Goal: Information Seeking & Learning: Learn about a topic

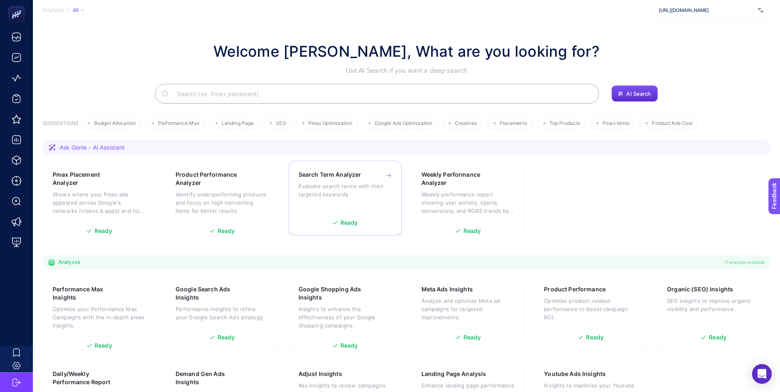
click at [331, 186] on p "Evaluate search terms with their targeted keywords" at bounding box center [345, 190] width 93 height 16
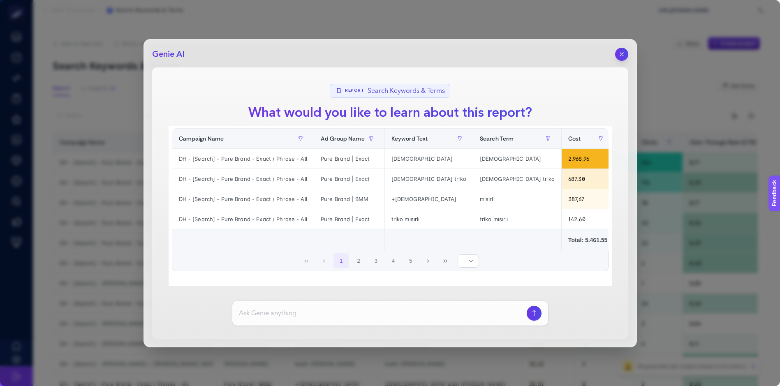
scroll to position [26, 0]
click at [355, 260] on button "2" at bounding box center [359, 261] width 16 height 16
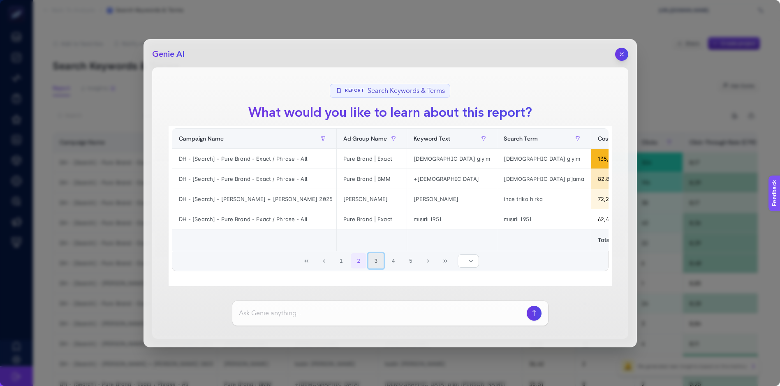
click at [373, 260] on button "3" at bounding box center [377, 261] width 16 height 16
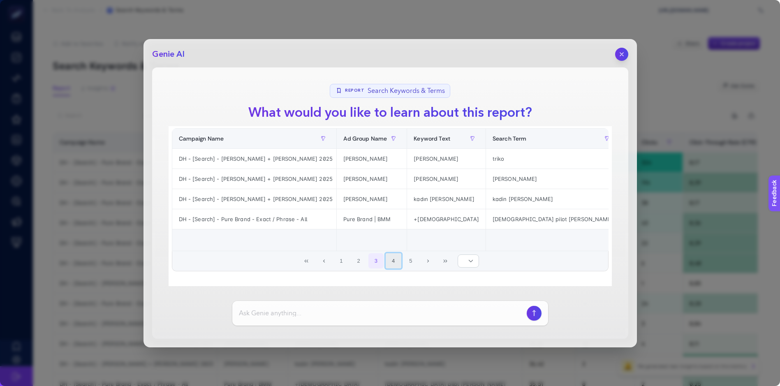
click at [390, 259] on button "4" at bounding box center [394, 261] width 16 height 16
click at [408, 260] on button "6" at bounding box center [411, 261] width 16 height 16
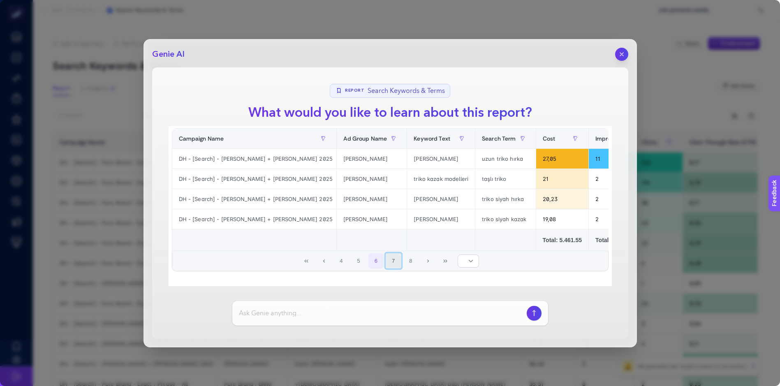
click at [394, 261] on button "7" at bounding box center [394, 261] width 16 height 16
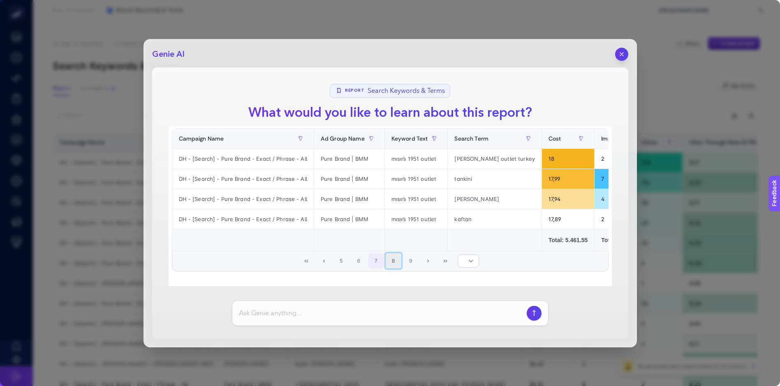
click at [394, 262] on button "8" at bounding box center [394, 261] width 16 height 16
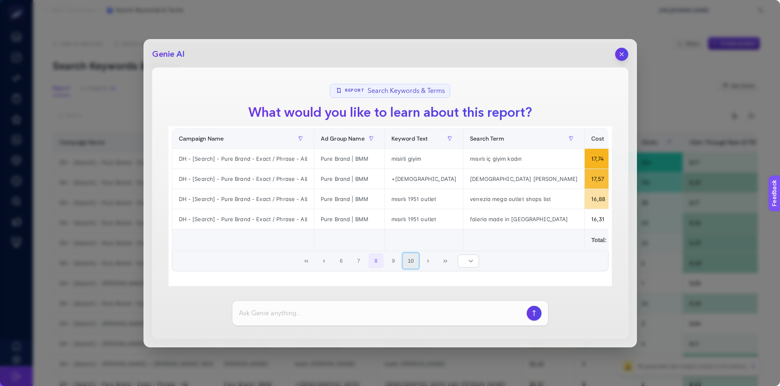
click at [405, 261] on button "10" at bounding box center [411, 261] width 16 height 16
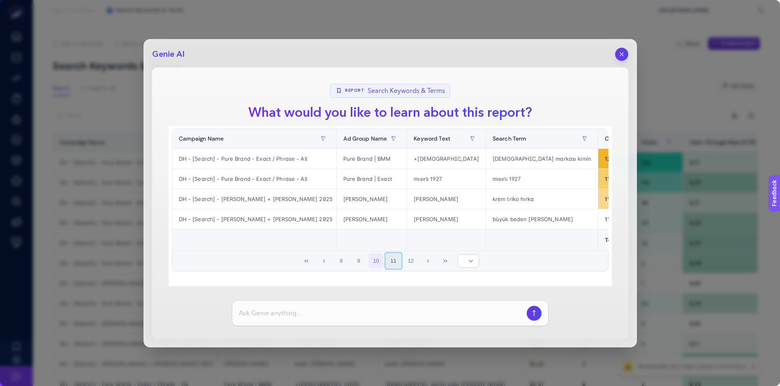
click at [390, 261] on button "11" at bounding box center [394, 261] width 16 height 16
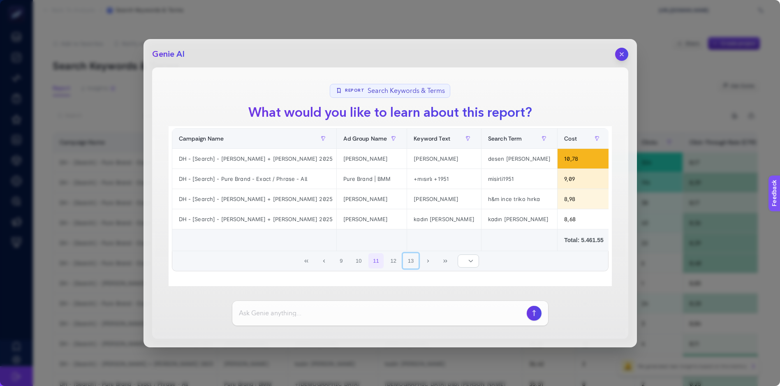
click at [404, 261] on button "13" at bounding box center [411, 261] width 16 height 16
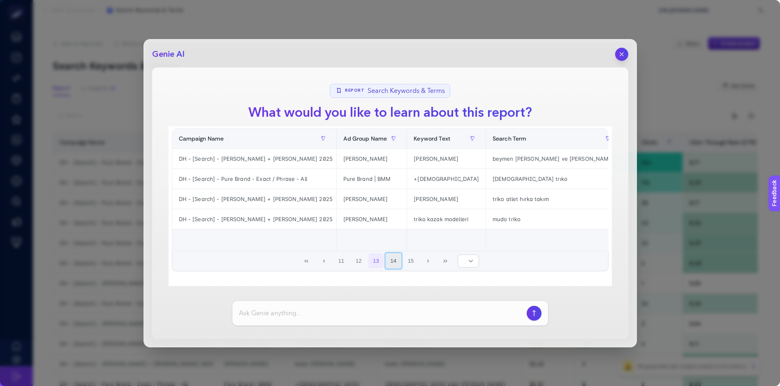
click at [389, 262] on button "14" at bounding box center [394, 261] width 16 height 16
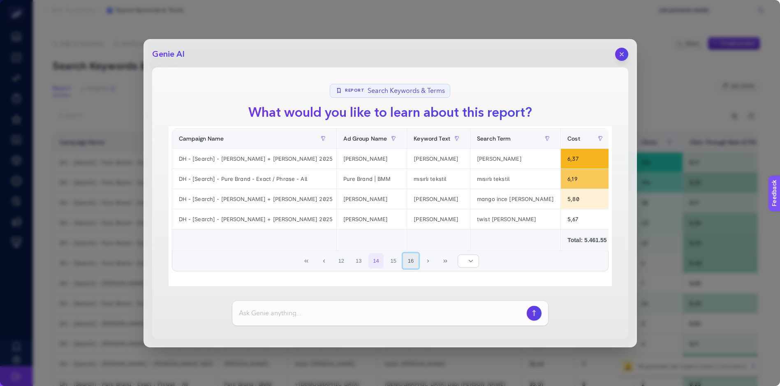
click at [406, 262] on button "16" at bounding box center [411, 261] width 16 height 16
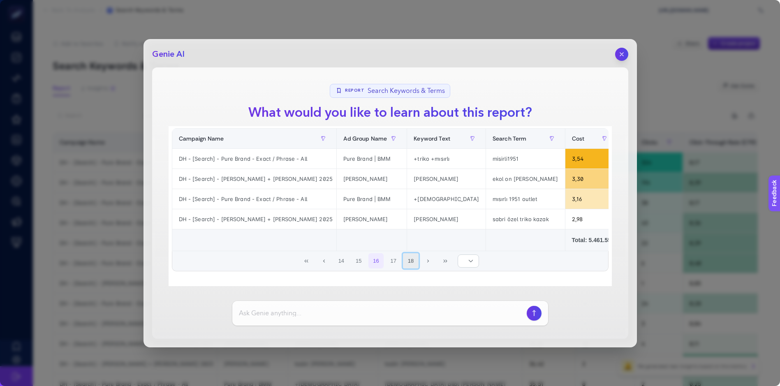
click at [411, 262] on button "18" at bounding box center [411, 261] width 16 height 16
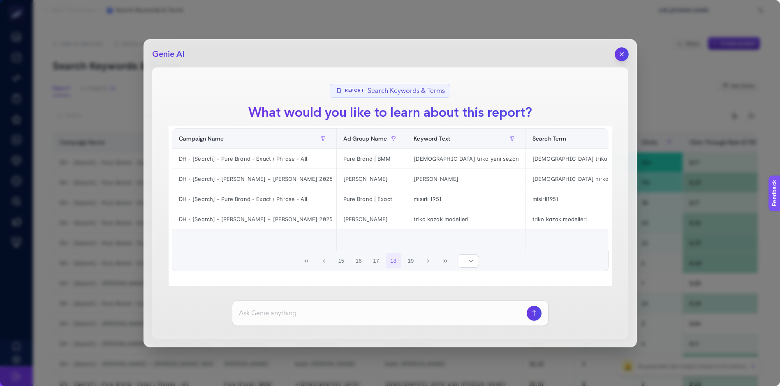
click at [623, 47] on button "button" at bounding box center [622, 54] width 14 height 14
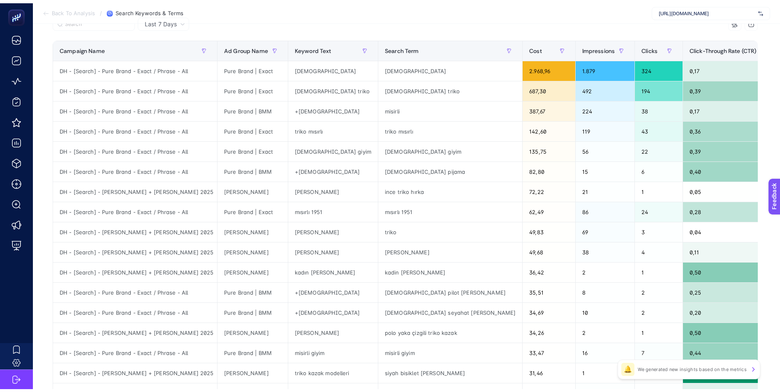
scroll to position [0, 0]
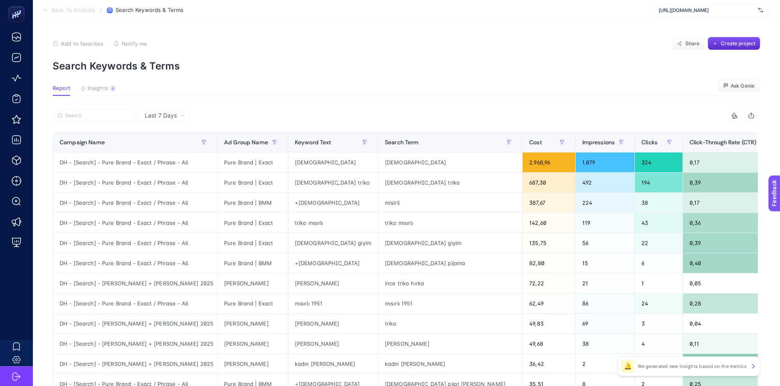
click at [705, 368] on p "We generated new insights based on the metrics" at bounding box center [692, 366] width 109 height 7
